Goal: Communication & Community: Answer question/provide support

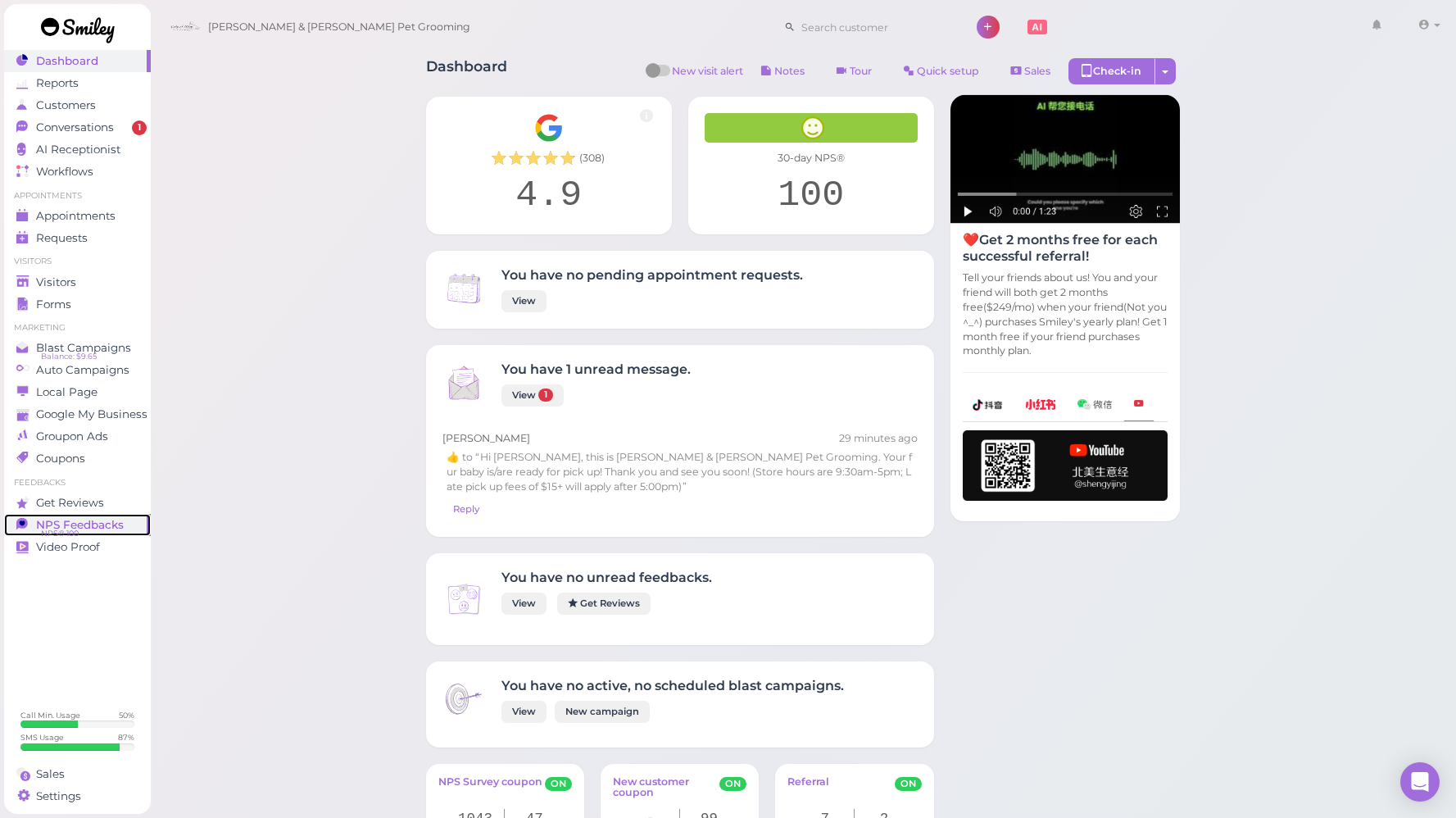
click at [79, 517] on link "NPS Feedbacks NPS® 100 0" at bounding box center [78, 525] width 147 height 22
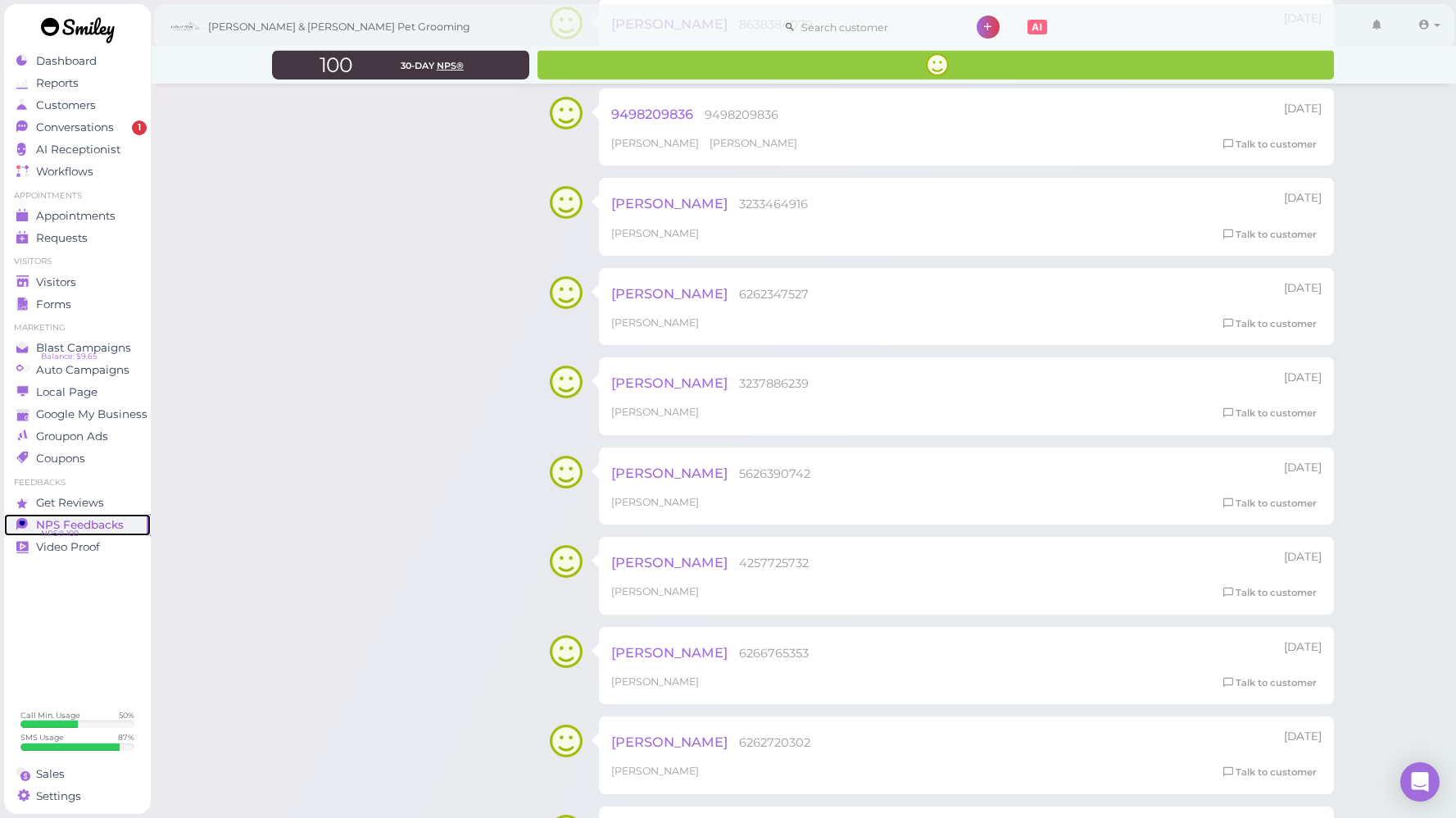
scroll to position [1214, 0]
click at [1248, 417] on link "Talk to customer" at bounding box center [1270, 413] width 103 height 17
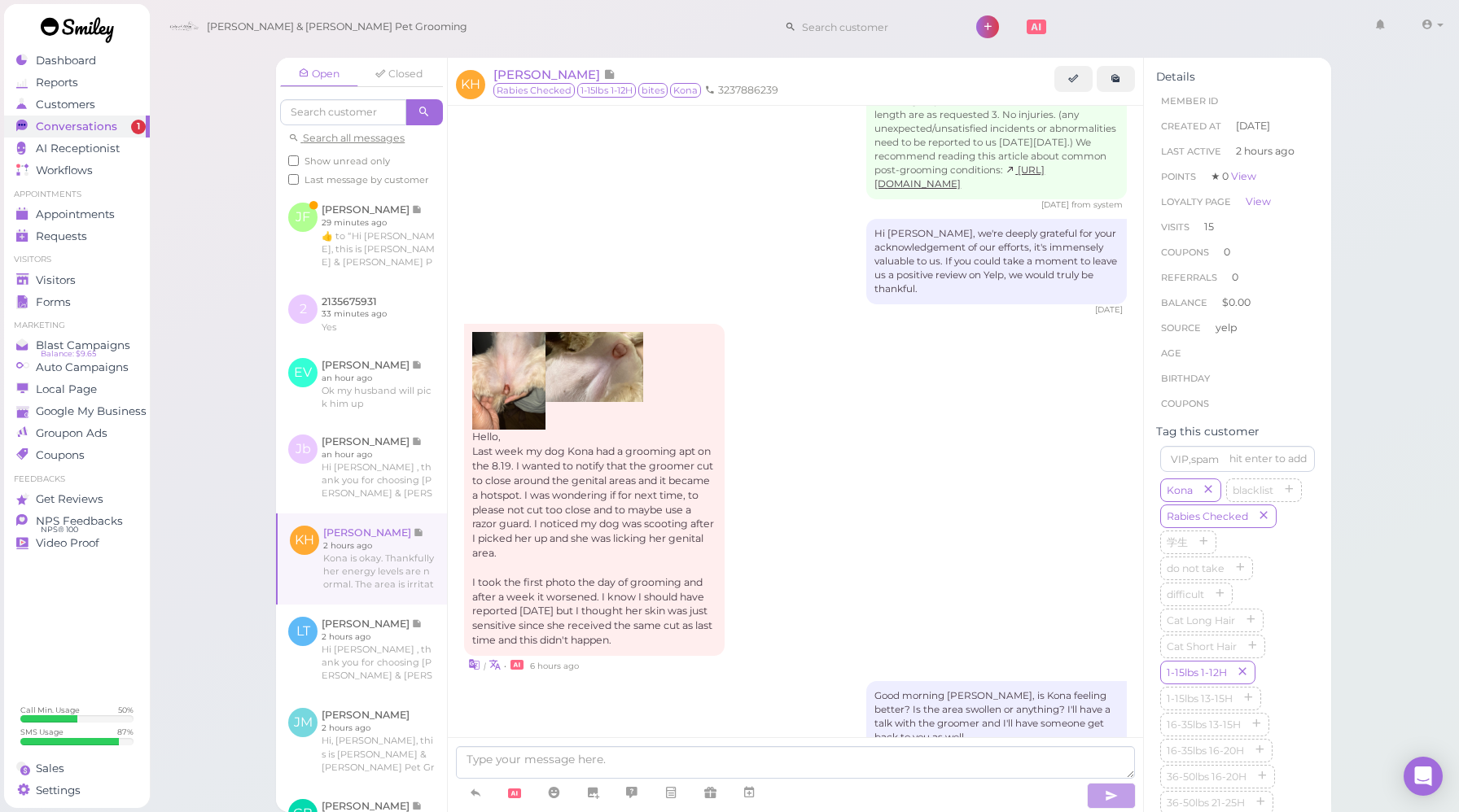
scroll to position [2257, 0]
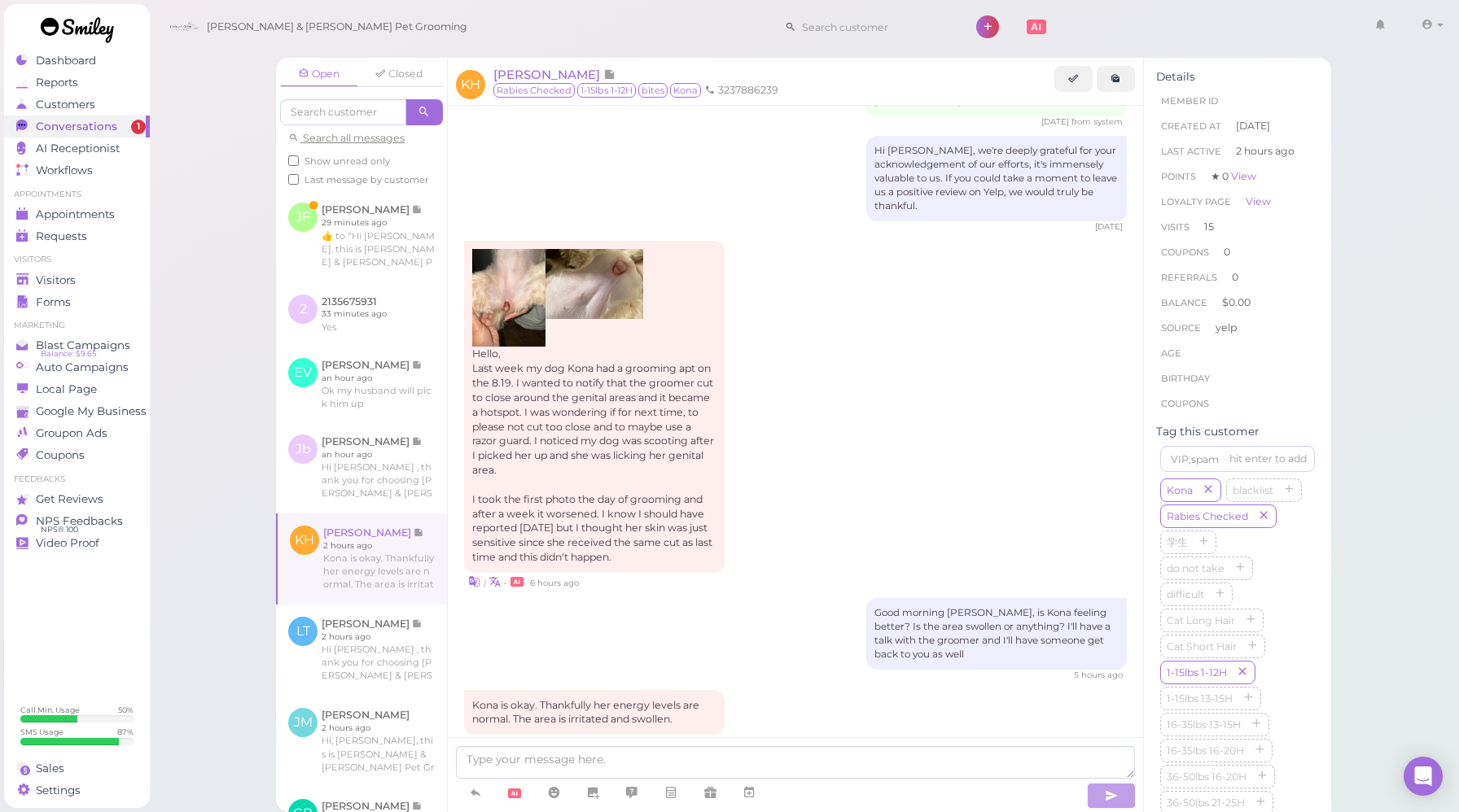
click at [811, 408] on div "Hello, Last week my dog Kona had a grooming apt on the 8.19. I wanted to notify…" at bounding box center [796, 416] width 663 height 349
click at [760, 431] on div "Hello, Last week my dog Kona had a grooming apt on the 8.19. I wanted to notify…" at bounding box center [796, 416] width 663 height 349
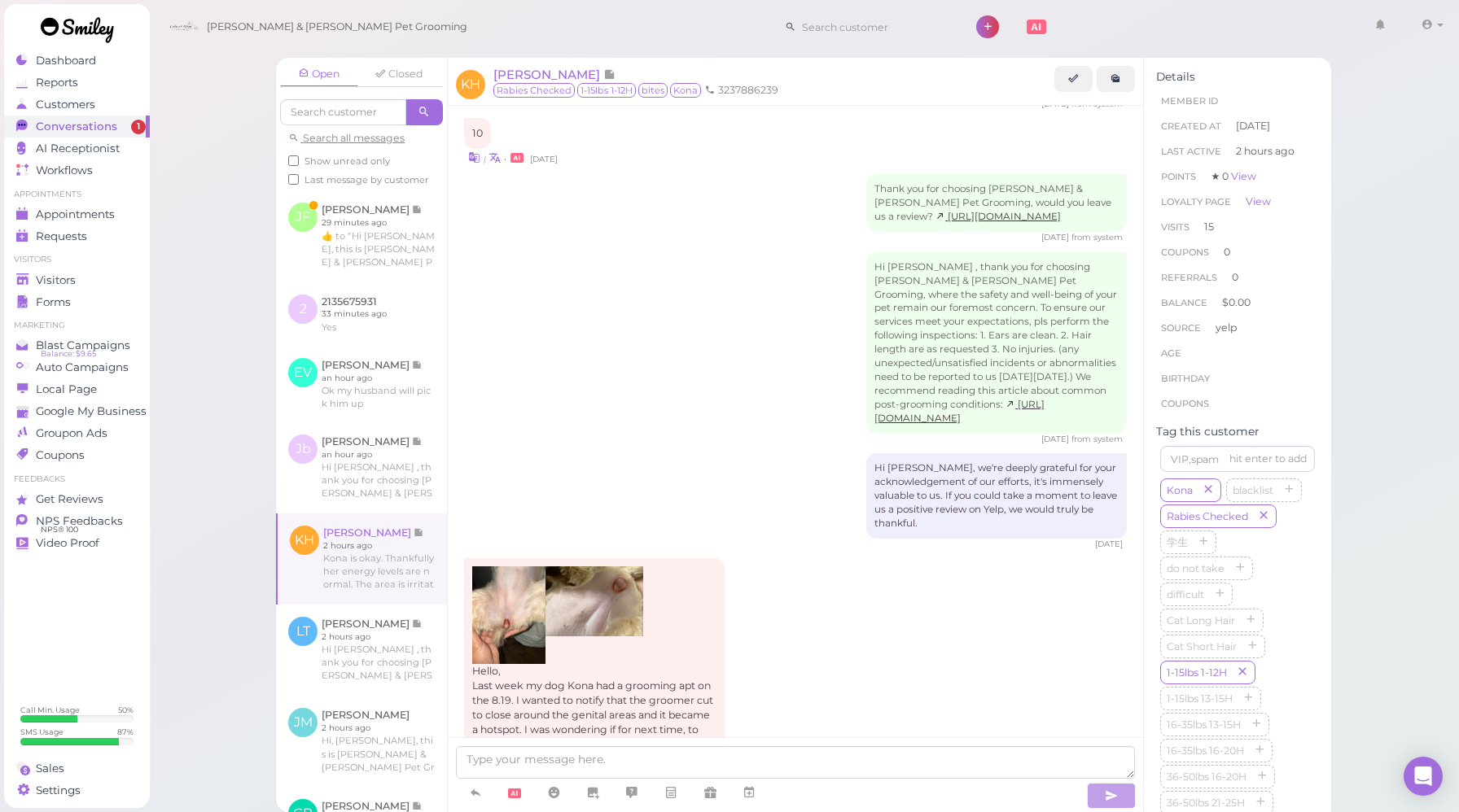
scroll to position [1932, 0]
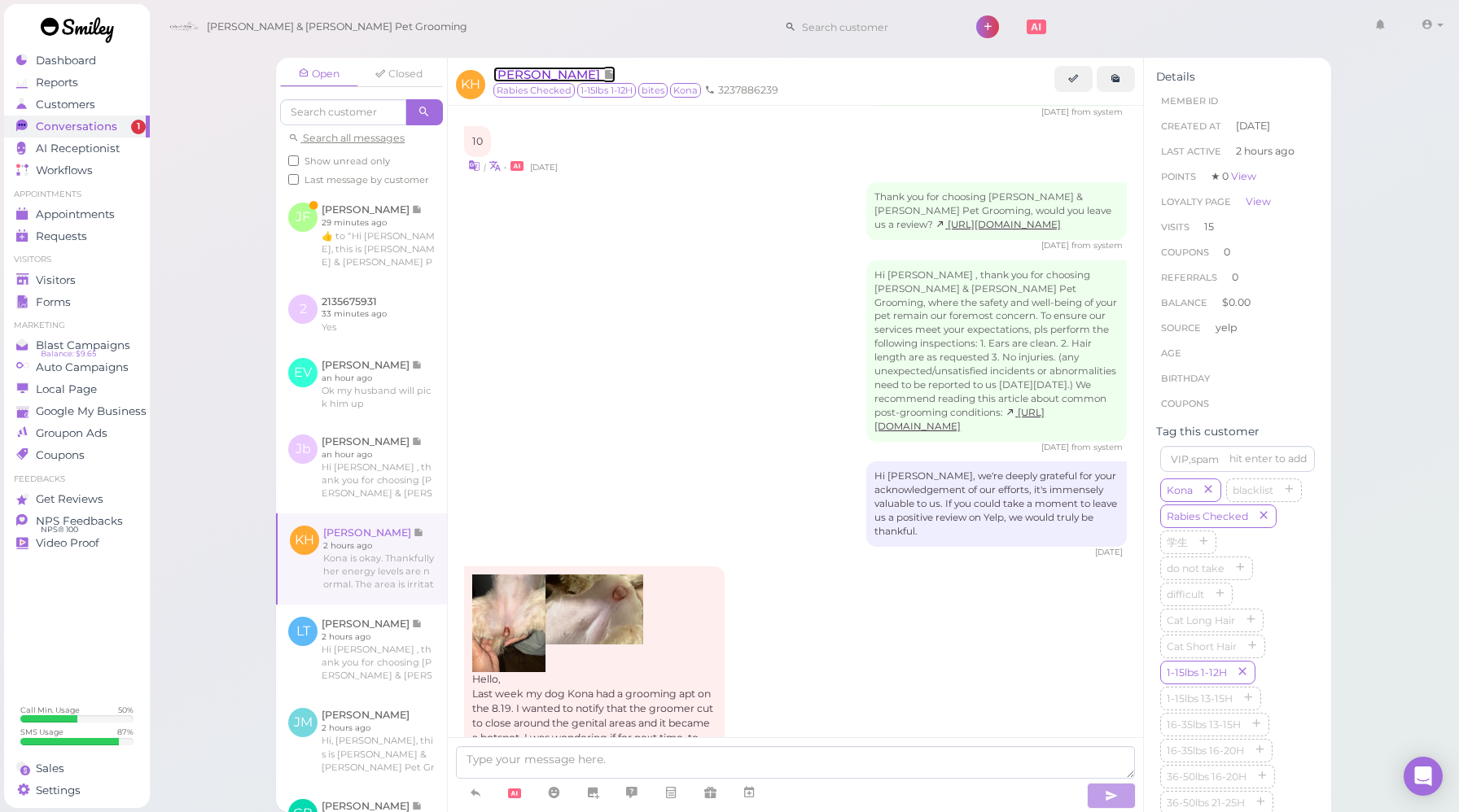
click at [540, 78] on span "[PERSON_NAME]" at bounding box center [548, 75] width 110 height 16
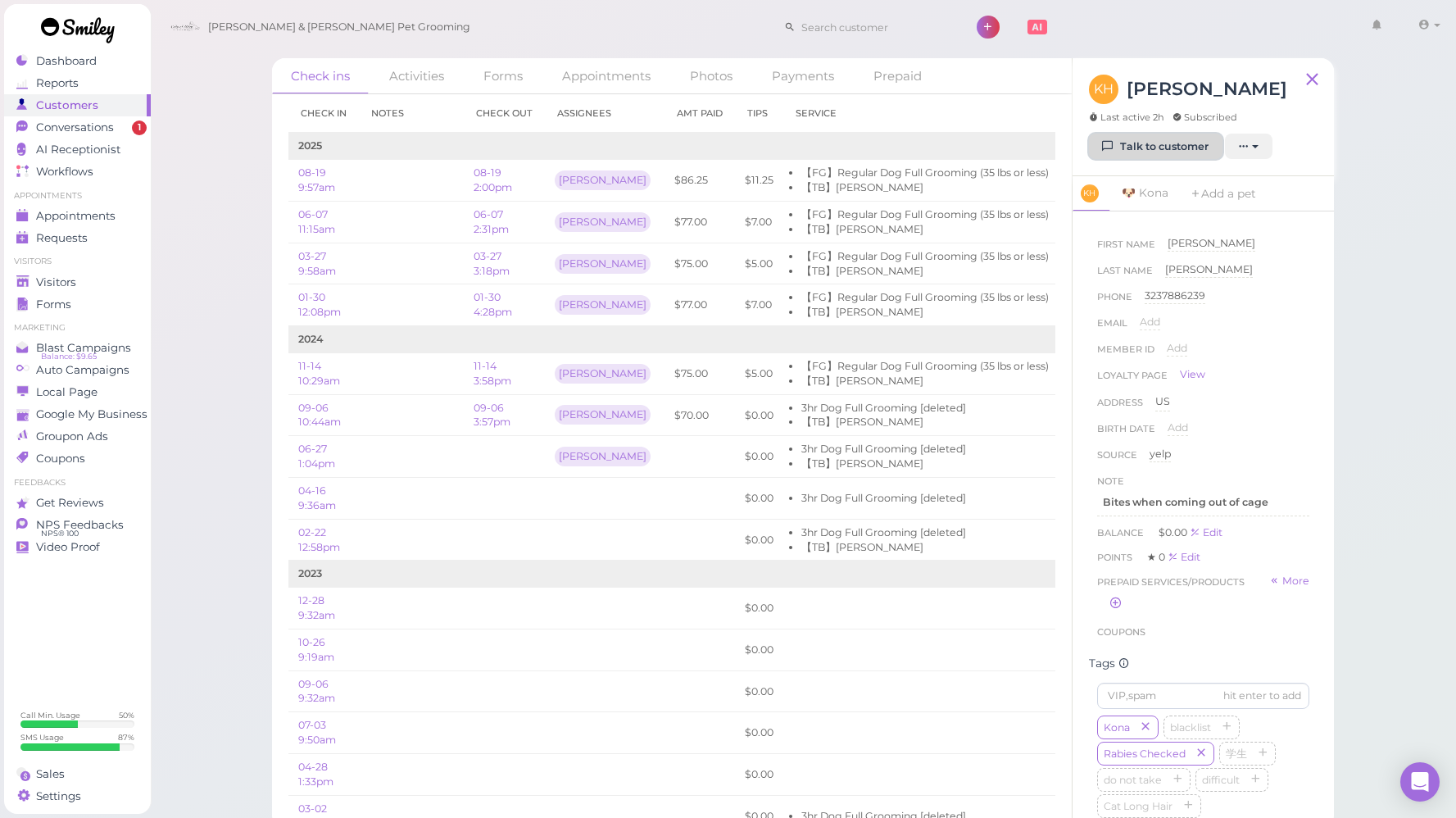
click at [1151, 142] on link "Talk to customer" at bounding box center [1156, 147] width 133 height 27
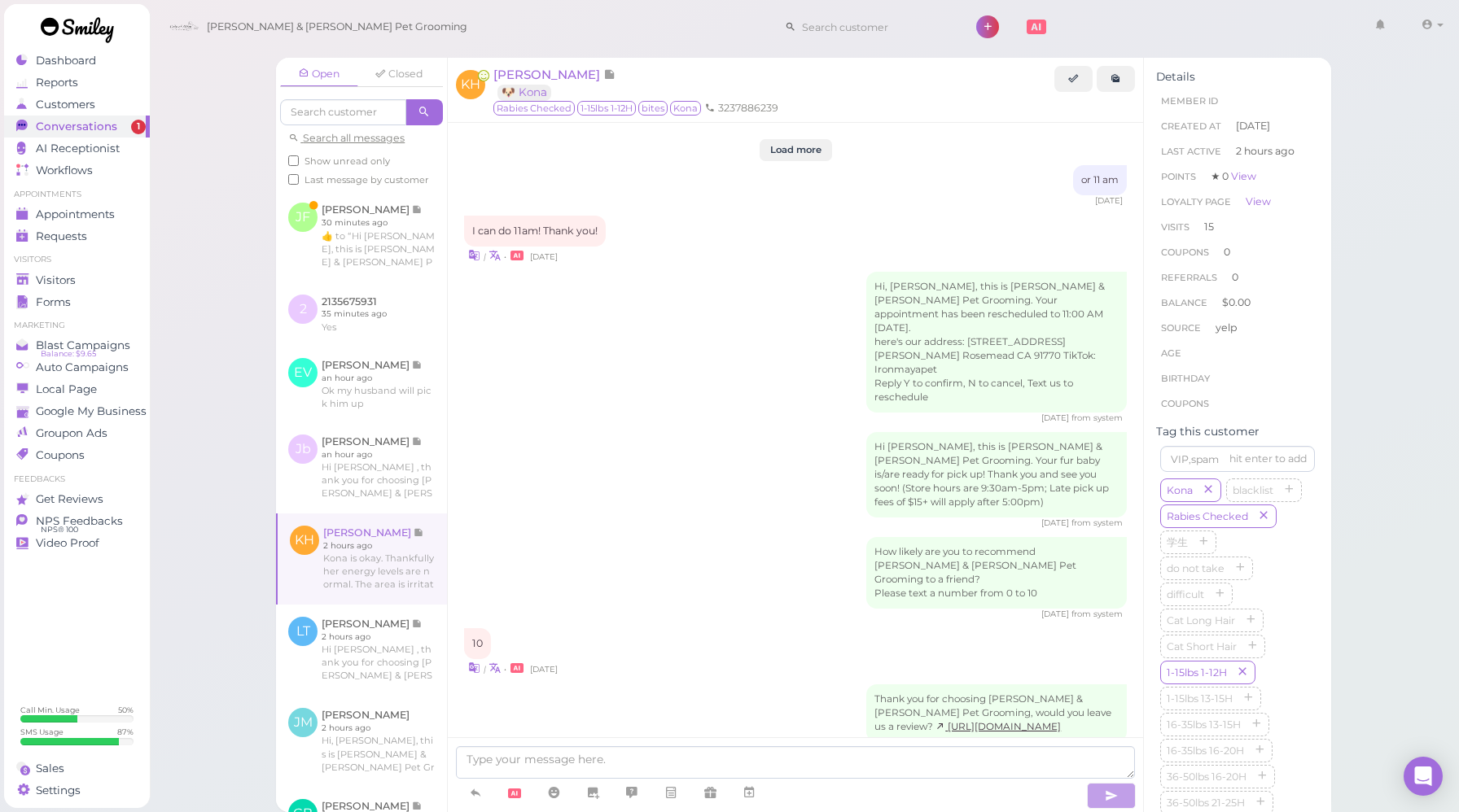
scroll to position [2257, 0]
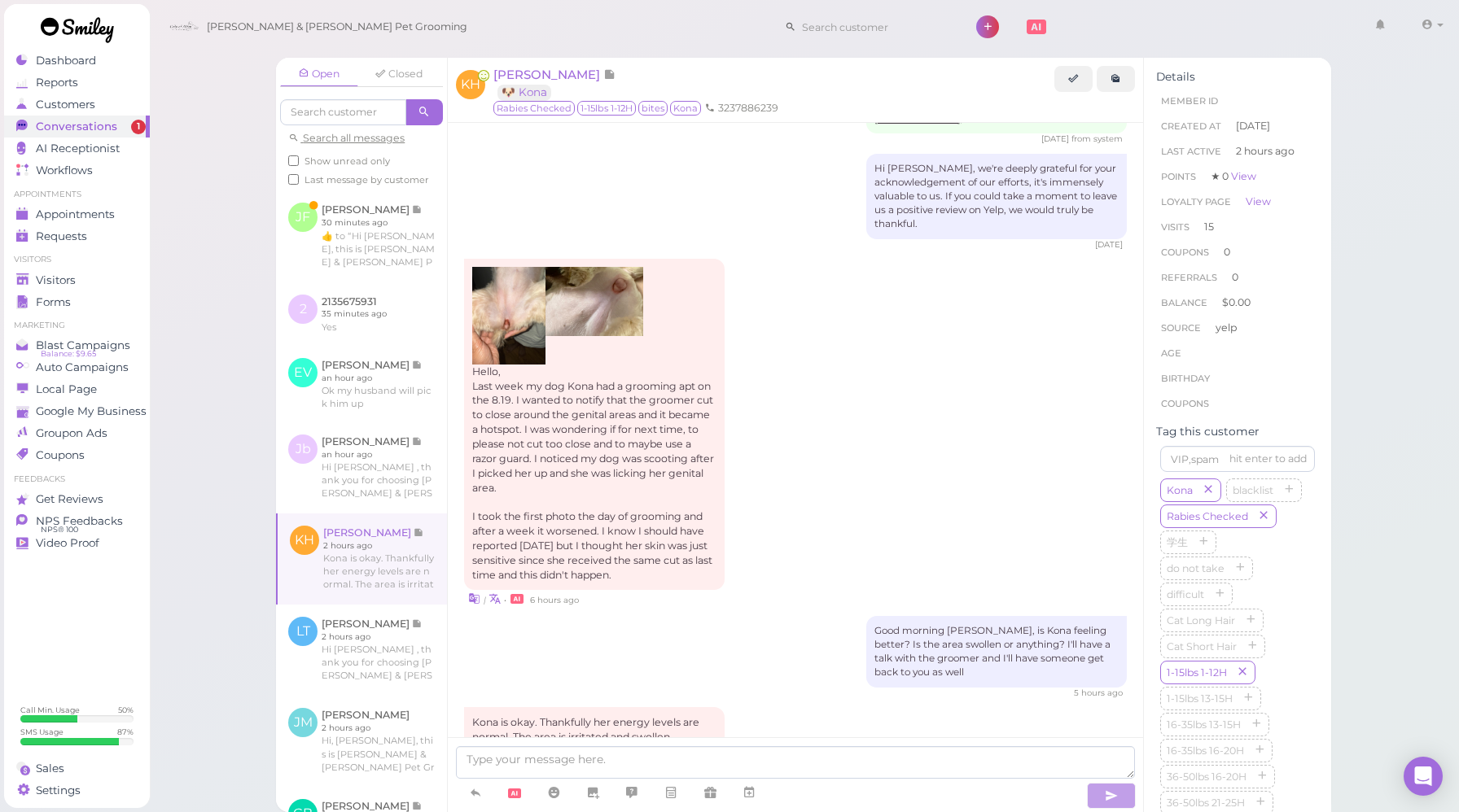
click at [848, 411] on div "Hello, Last week my dog Kona had a grooming apt on the 8.19. I wanted to notify…" at bounding box center [796, 433] width 663 height 349
click at [512, 267] on img at bounding box center [509, 315] width 74 height 97
click at [782, 616] on div "Good morning [PERSON_NAME], is Kona feeling better? Is the area swollen or anyt…" at bounding box center [796, 658] width 663 height 83
